Goal: Communication & Community: Answer question/provide support

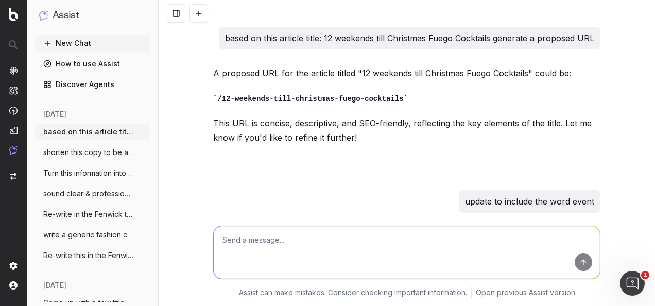
scroll to position [139, 0]
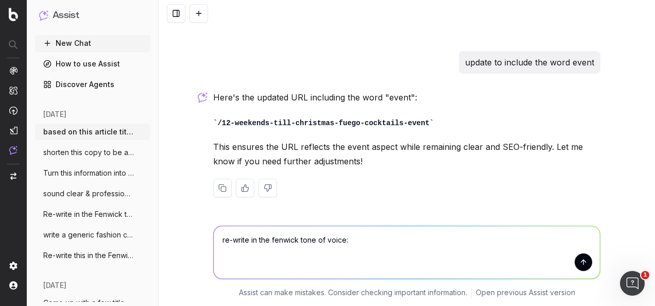
type textarea "re-write in the fenwick tone of voice: This season, join Hourglass for an exclu…"
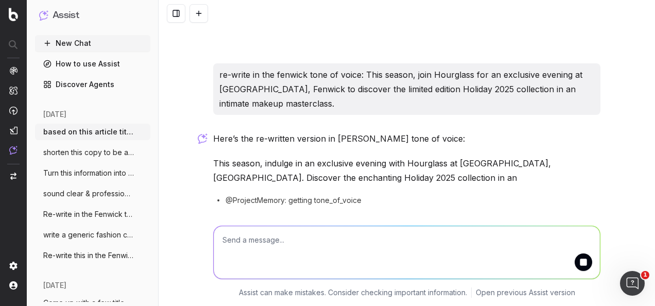
scroll to position [339, 0]
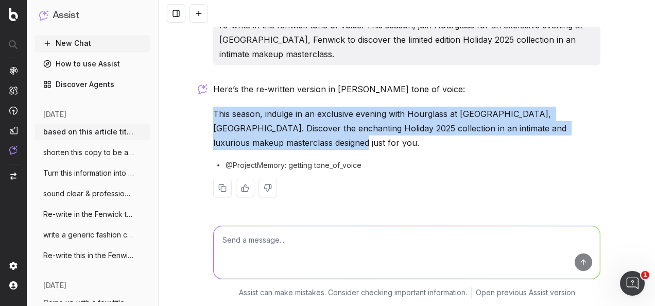
drag, startPoint x: 258, startPoint y: 143, endPoint x: 207, endPoint y: 113, distance: 59.1
drag, startPoint x: 207, startPoint y: 113, endPoint x: 225, endPoint y: 111, distance: 18.2
copy p "This season, indulge in an exclusive evening with Hourglass at [GEOGRAPHIC_DATA…"
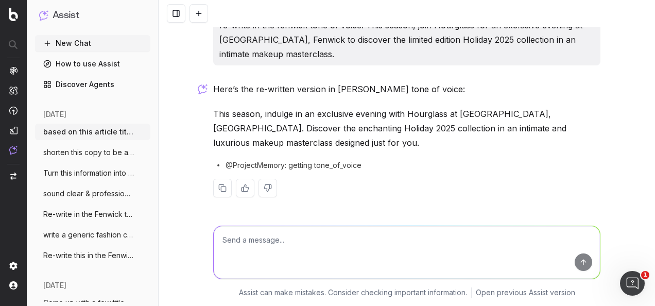
click at [387, 243] on textarea at bounding box center [407, 252] width 386 height 53
type textarea "w"
paste textarea "Perfect your makeup skills and join Hourglass for an exclusive makeup mastercla…"
type textarea "re-write in fenwick tone of voice: Perfect your makeup skills and join Hourglas…"
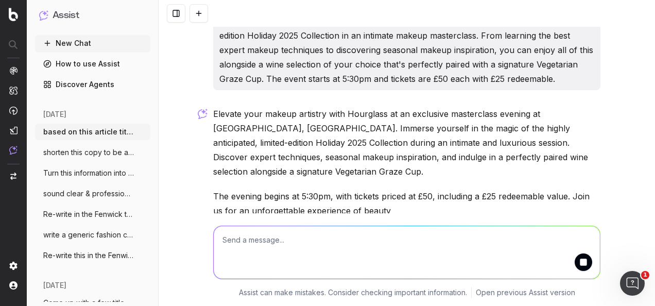
scroll to position [621, 0]
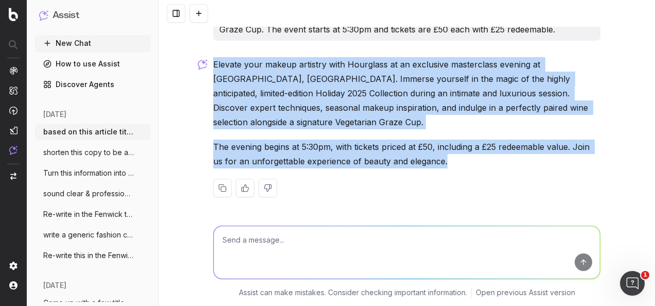
drag, startPoint x: 372, startPoint y: 146, endPoint x: 207, endPoint y: 66, distance: 183.4
drag, startPoint x: 207, startPoint y: 66, endPoint x: 230, endPoint y: 76, distance: 25.4
copy div "Elevate your makeup artistry with Hourglass at an exclusive masterclass evening…"
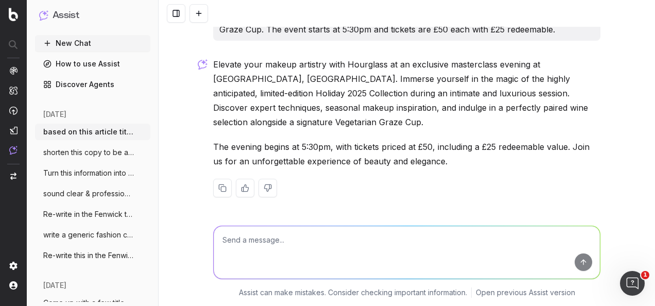
click at [369, 244] on textarea at bounding box center [407, 252] width 386 height 53
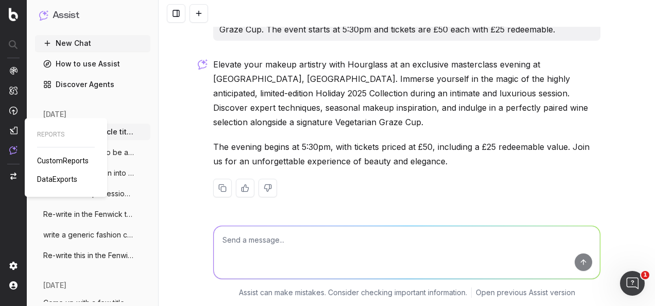
click at [16, 132] on img at bounding box center [13, 130] width 8 height 8
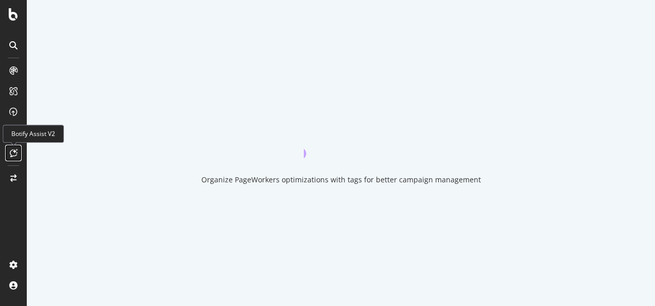
click at [12, 152] on icon at bounding box center [14, 153] width 8 height 8
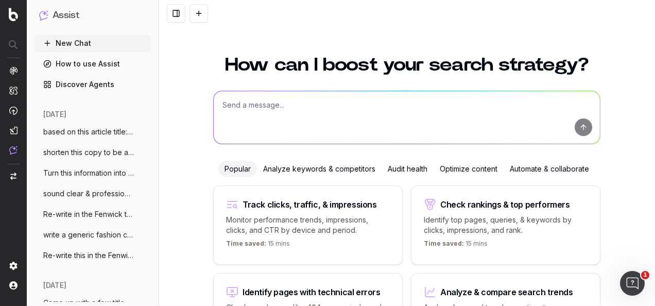
click at [279, 107] on textarea at bounding box center [407, 117] width 386 height 53
paste textarea "Vegetarian Graze Cup."
type textarea "what is a Vegetarian Graze Cup?"
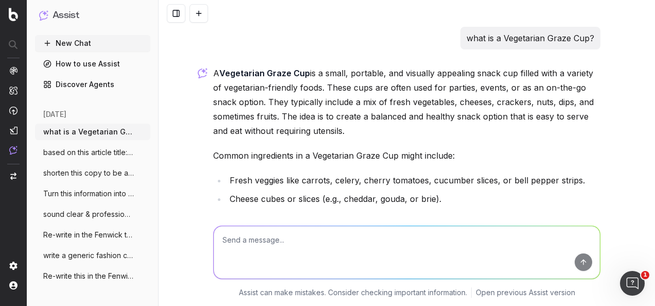
scroll to position [103, 0]
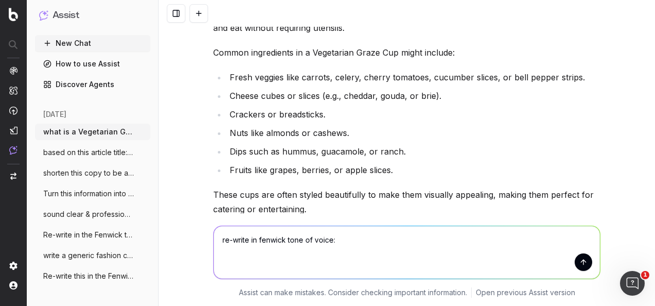
paste textarea "FAQs How long does the event run for? The event runs for 2 hrs 30 mins How many…"
type textarea "re-write in fenwick tone of voice: FAQs How long does the event run for? The ev…"
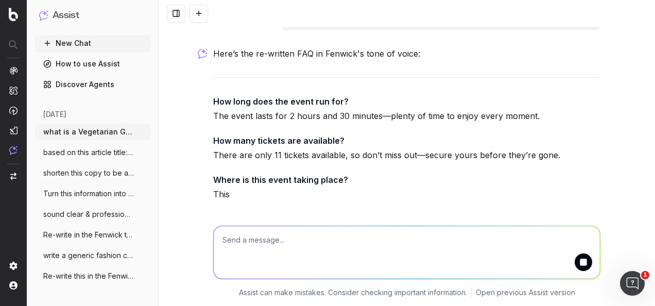
scroll to position [523, 0]
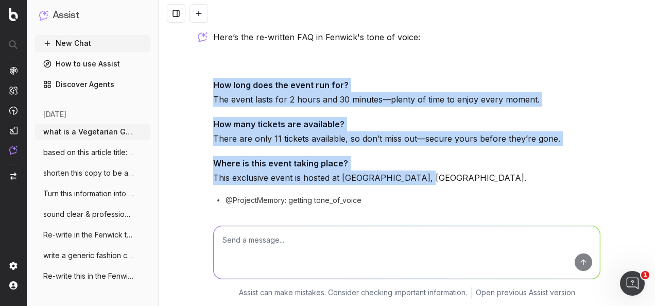
drag, startPoint x: 436, startPoint y: 181, endPoint x: 208, endPoint y: 79, distance: 250.5
drag, startPoint x: 208, startPoint y: 79, endPoint x: 230, endPoint y: 88, distance: 24.1
copy div "How long does the event run for? The event lasts for 2 hours and 30 minutes—ple…"
